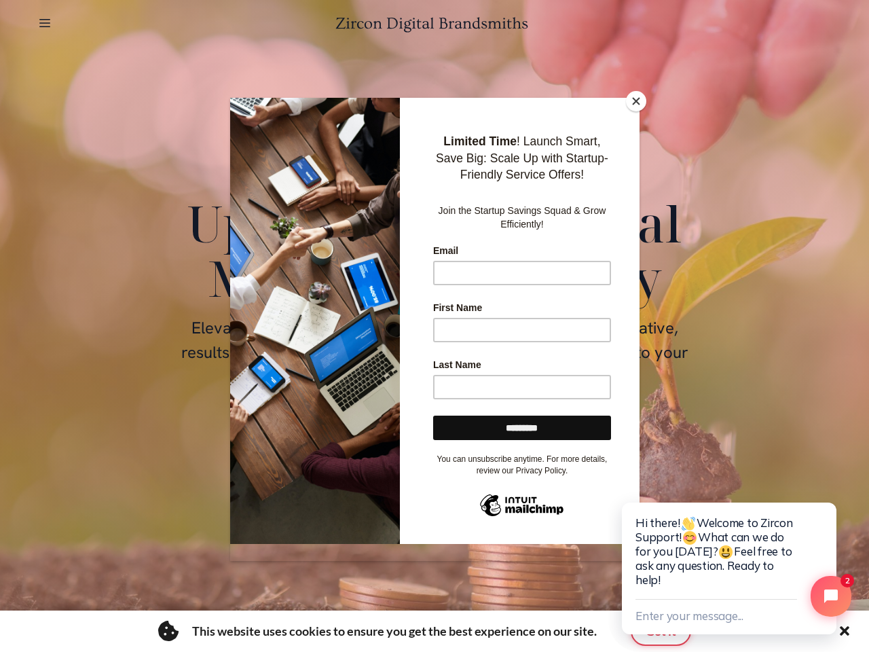
scroll to position [6411, 0]
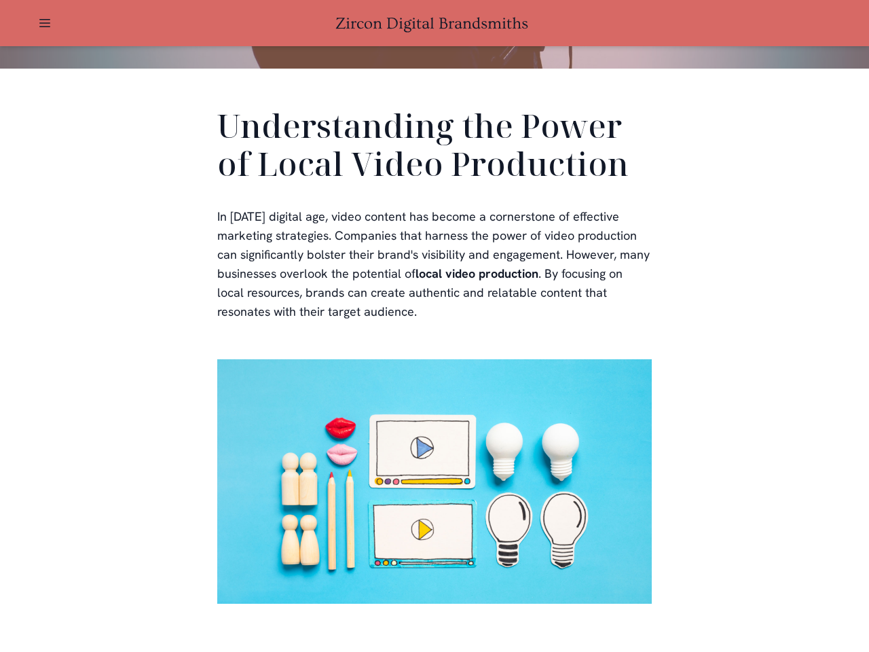
scroll to position [407, 0]
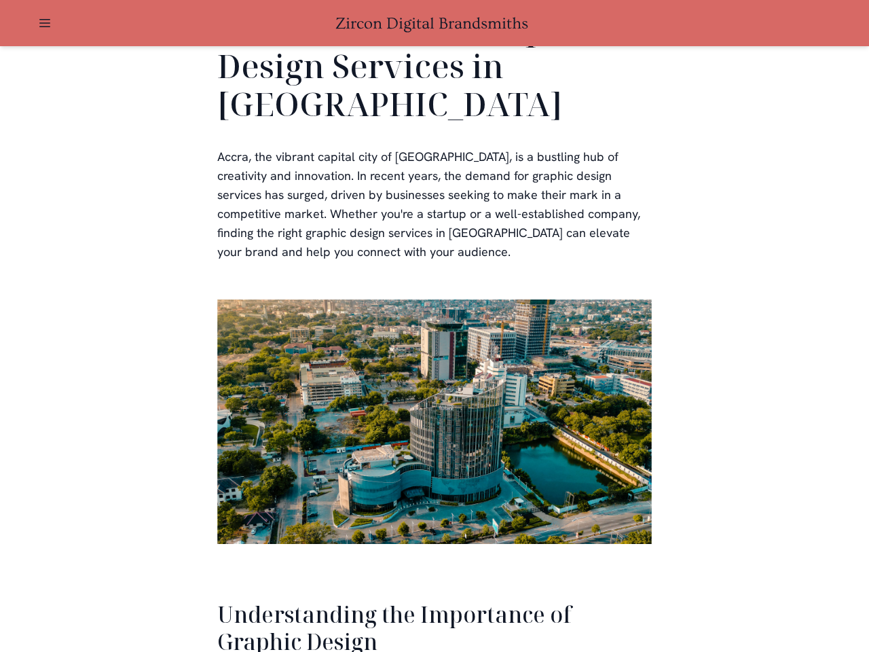
scroll to position [2788, 0]
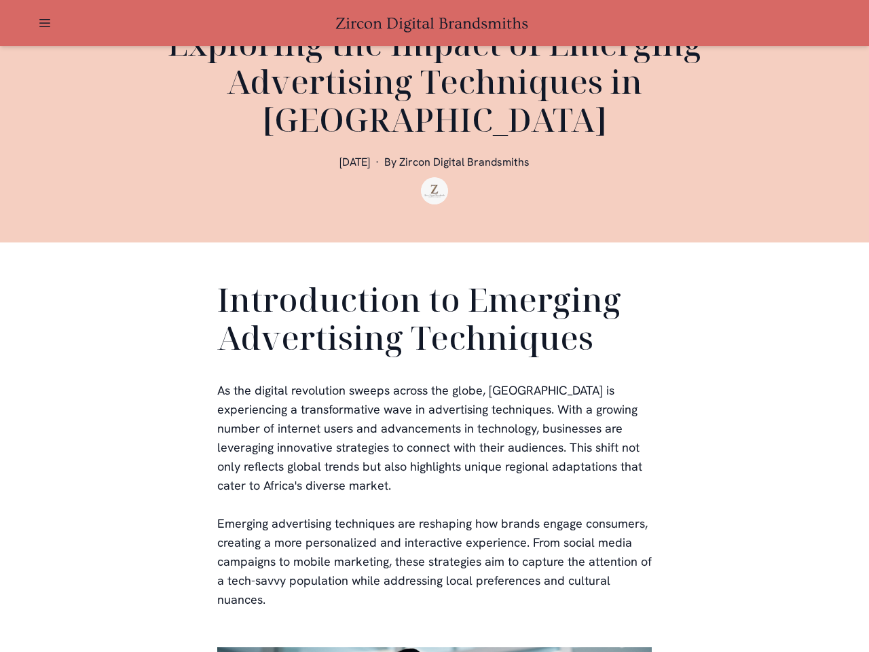
scroll to position [407, 0]
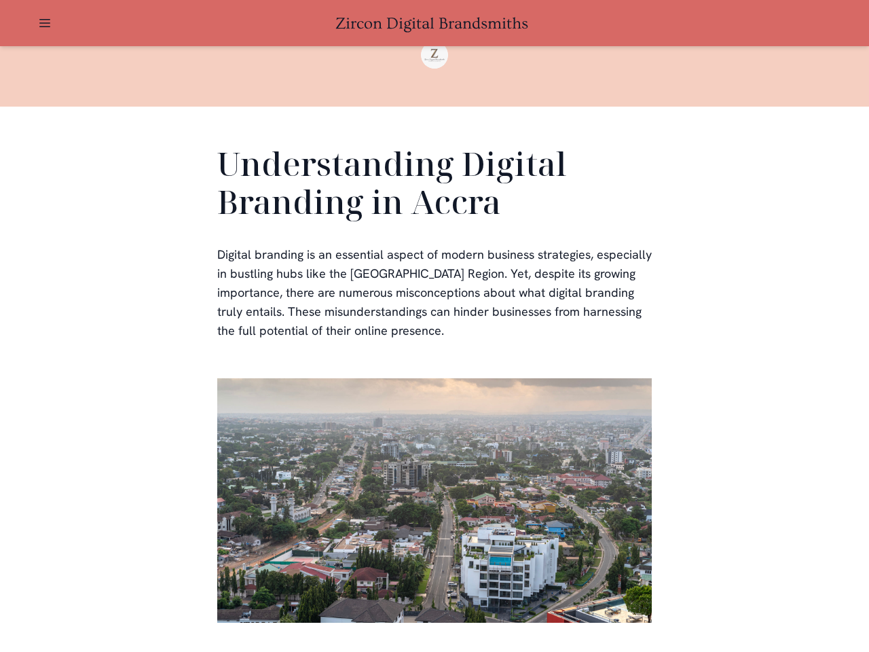
scroll to position [407, 0]
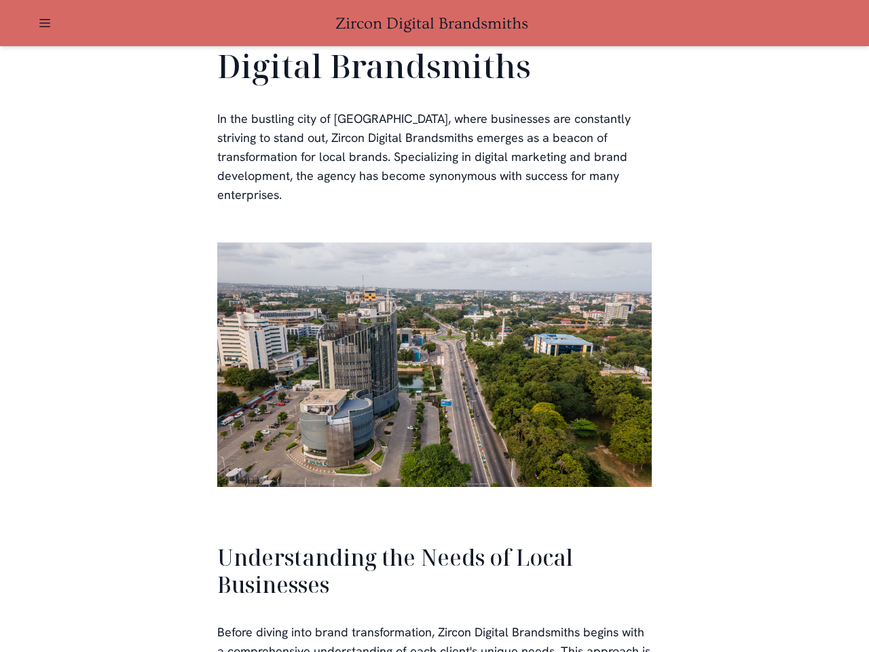
scroll to position [2894, 0]
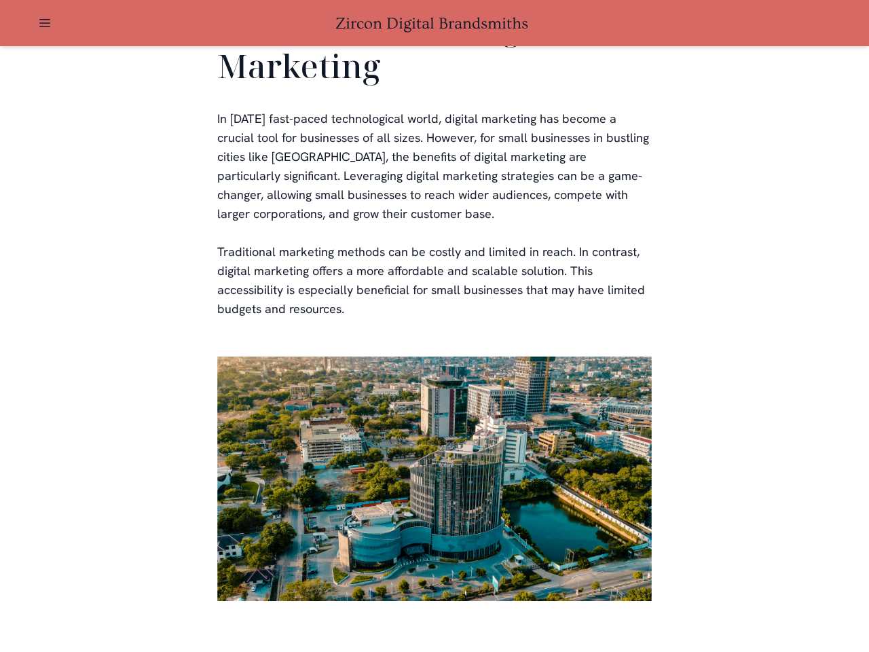
scroll to position [2663, 0]
